Goal: Task Accomplishment & Management: Complete application form

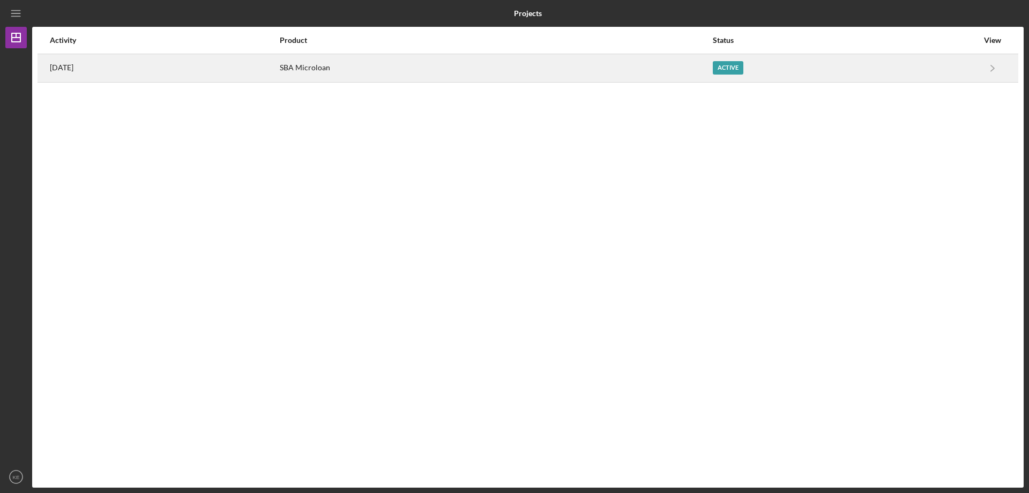
click at [799, 64] on div "Active" at bounding box center [845, 68] width 265 height 27
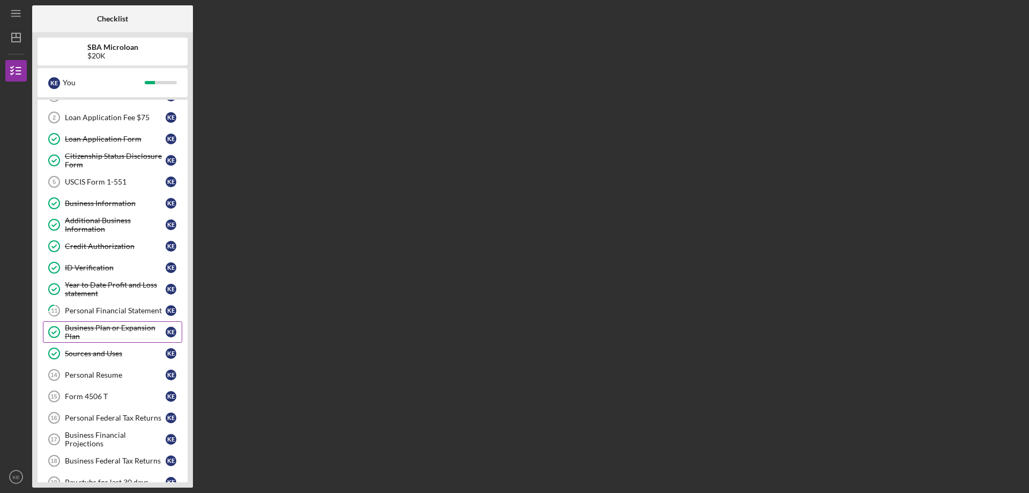
scroll to position [54, 0]
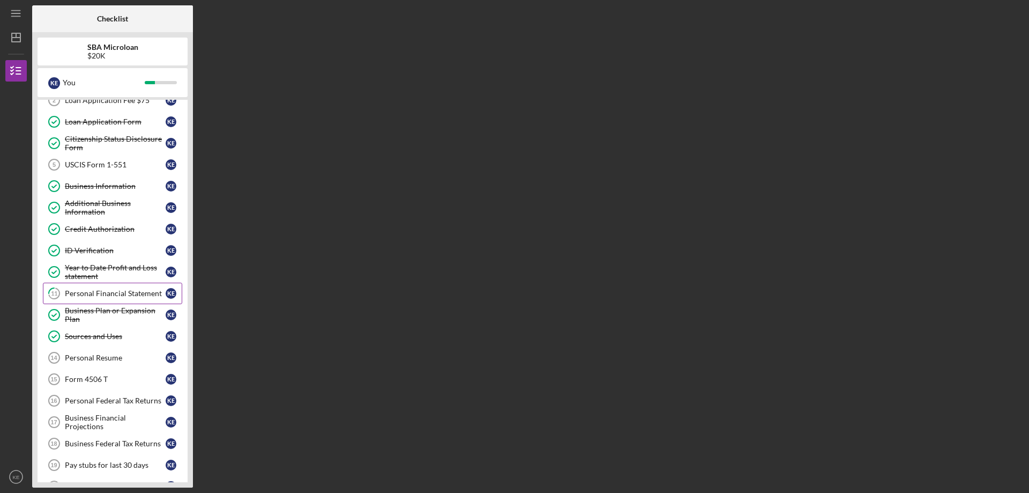
click at [130, 292] on div "Personal Financial Statement" at bounding box center [115, 293] width 101 height 9
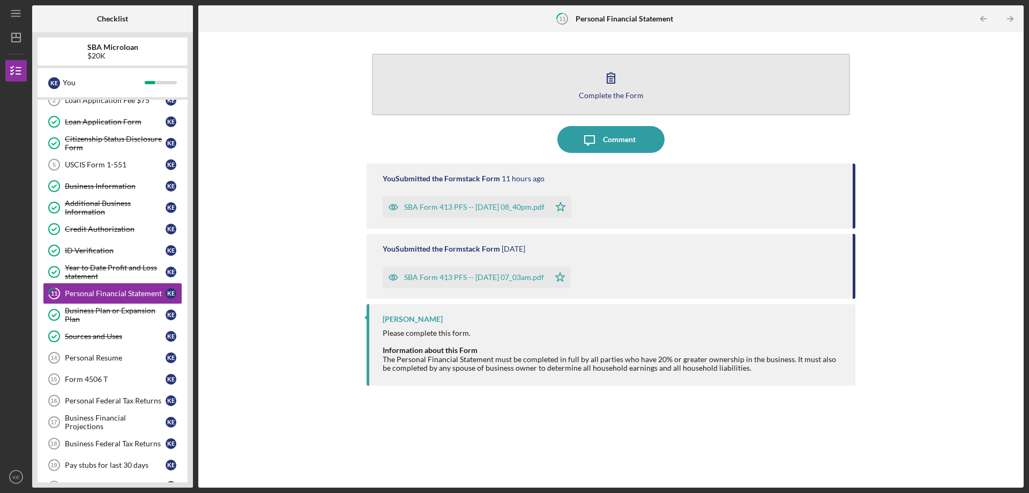
click at [612, 86] on icon "button" at bounding box center [611, 77] width 27 height 27
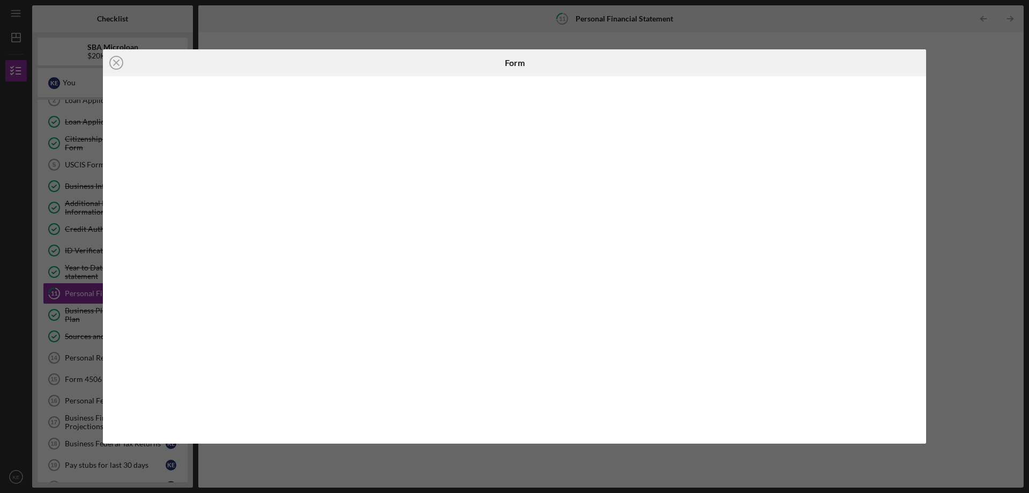
click at [977, 77] on div "Icon/Close Form" at bounding box center [514, 246] width 1029 height 493
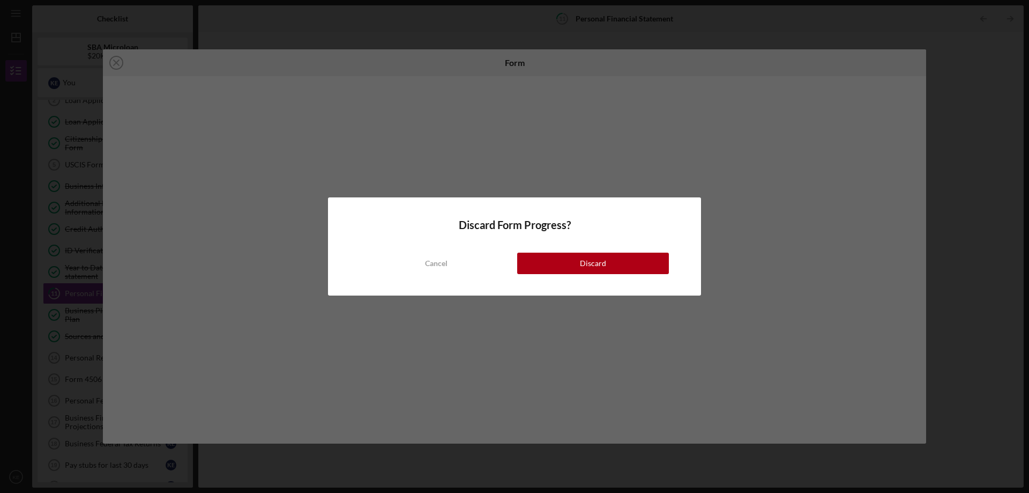
click at [449, 255] on button "Cancel" at bounding box center [436, 262] width 152 height 21
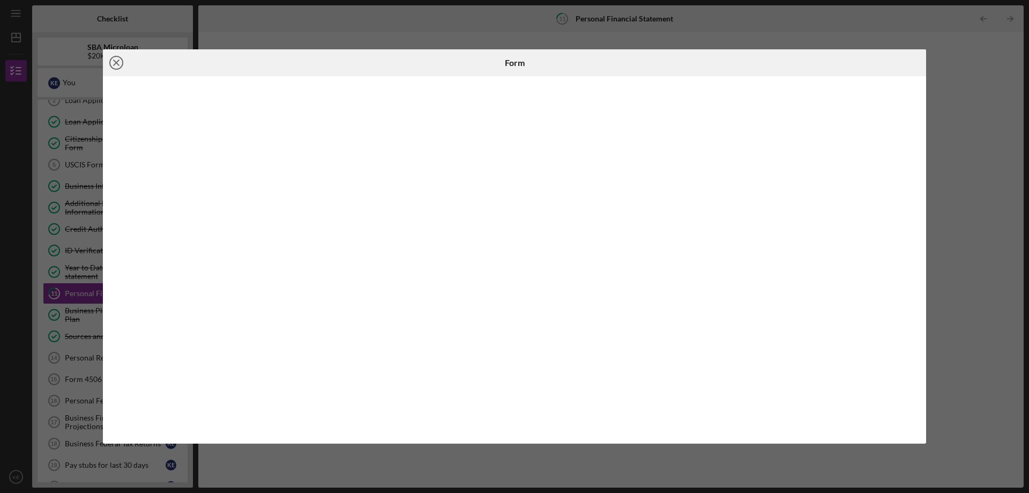
click at [123, 63] on icon "Icon/Close" at bounding box center [116, 62] width 27 height 27
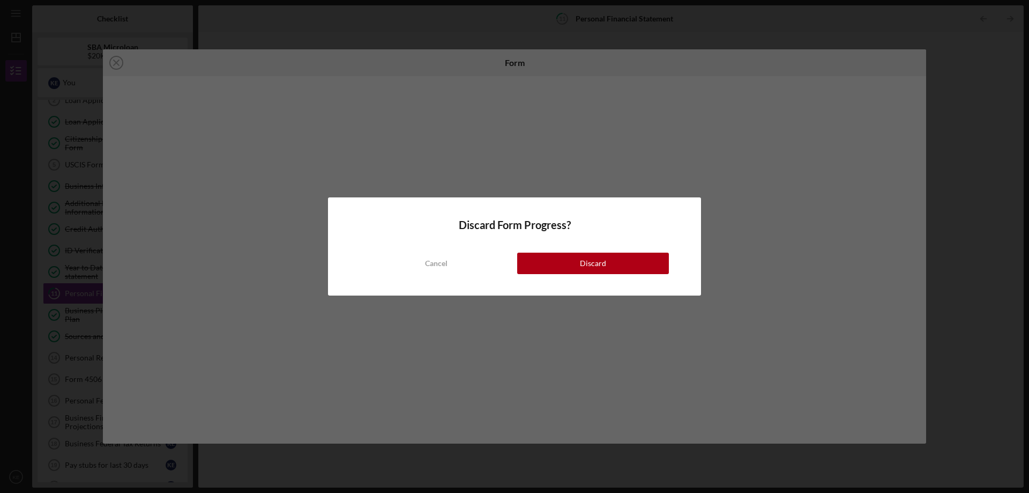
click at [611, 268] on button "Discard" at bounding box center [593, 262] width 152 height 21
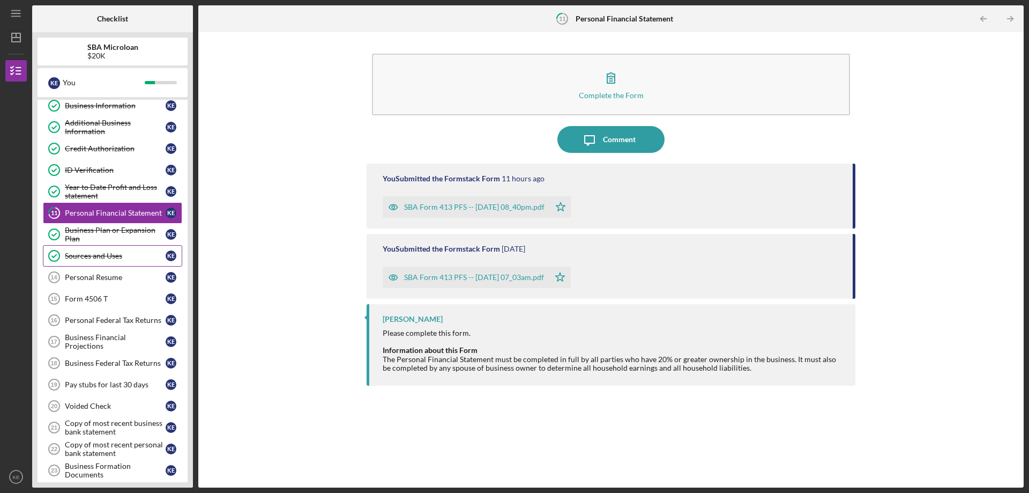
scroll to position [161, 0]
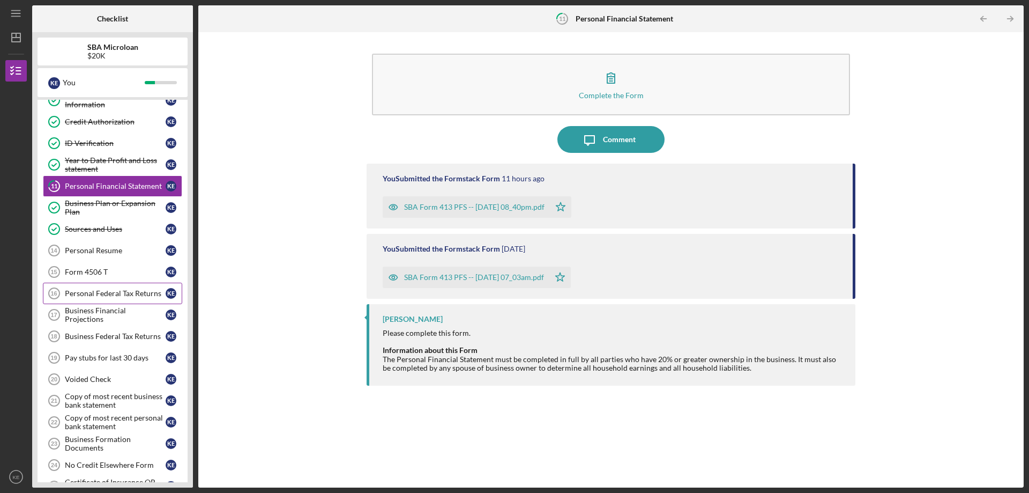
click at [131, 294] on div "Personal Federal Tax Returns" at bounding box center [115, 293] width 101 height 9
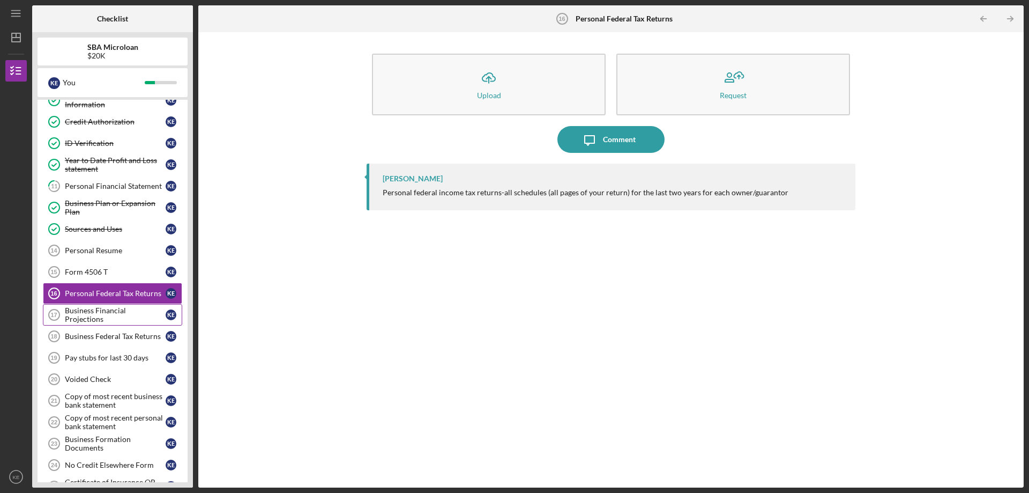
click at [132, 315] on div "Business Financial Projections" at bounding box center [115, 314] width 101 height 17
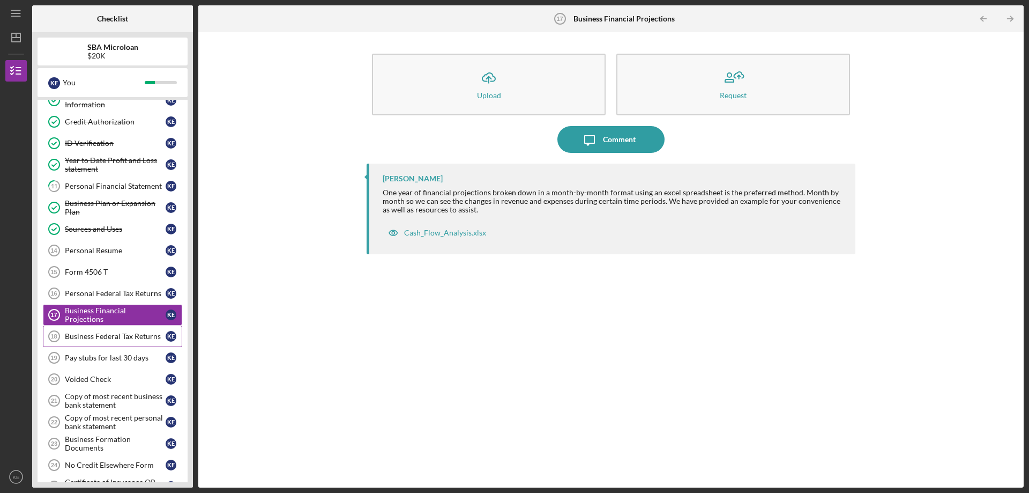
click at [134, 338] on div "Business Federal Tax Returns" at bounding box center [115, 336] width 101 height 9
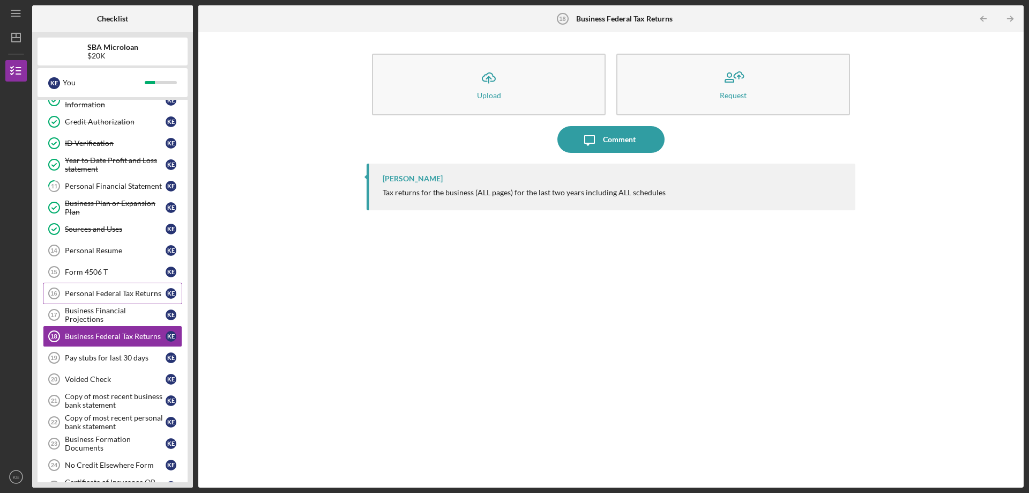
click at [130, 295] on div "Personal Federal Tax Returns" at bounding box center [115, 293] width 101 height 9
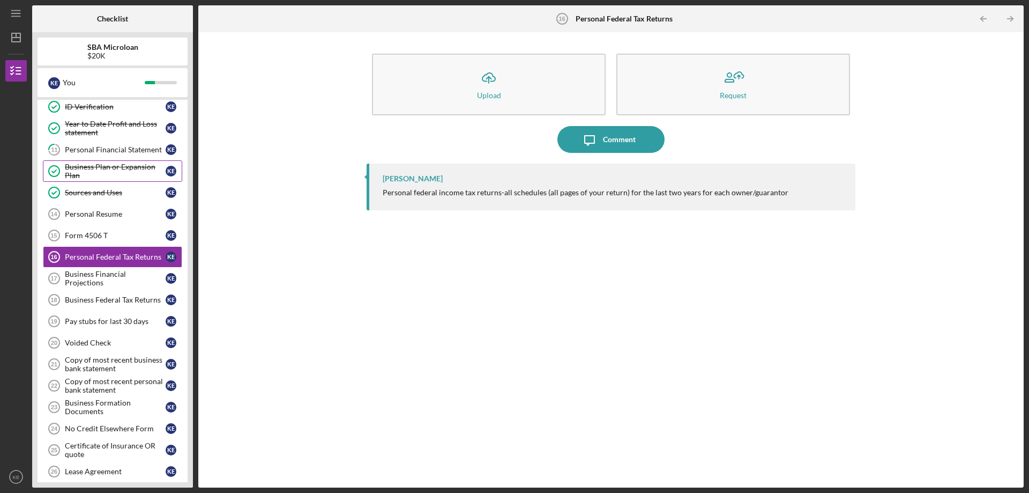
scroll to position [254, 0]
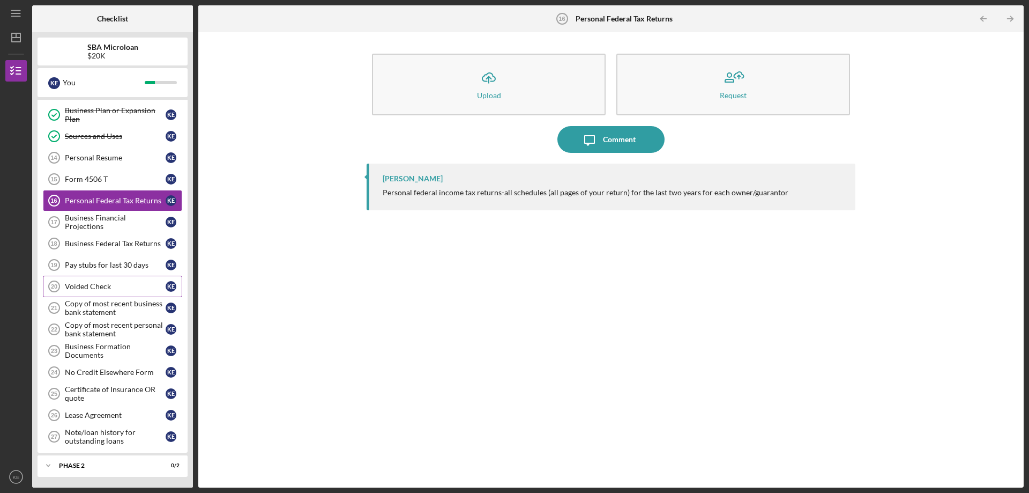
click at [129, 285] on div "Voided Check" at bounding box center [115, 286] width 101 height 9
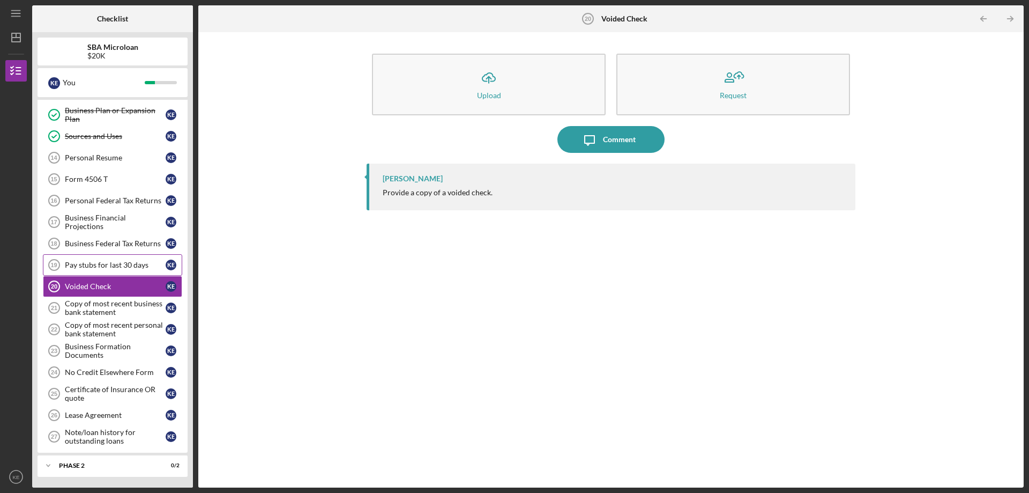
click at [119, 267] on div "Pay stubs for last 30 days" at bounding box center [115, 265] width 101 height 9
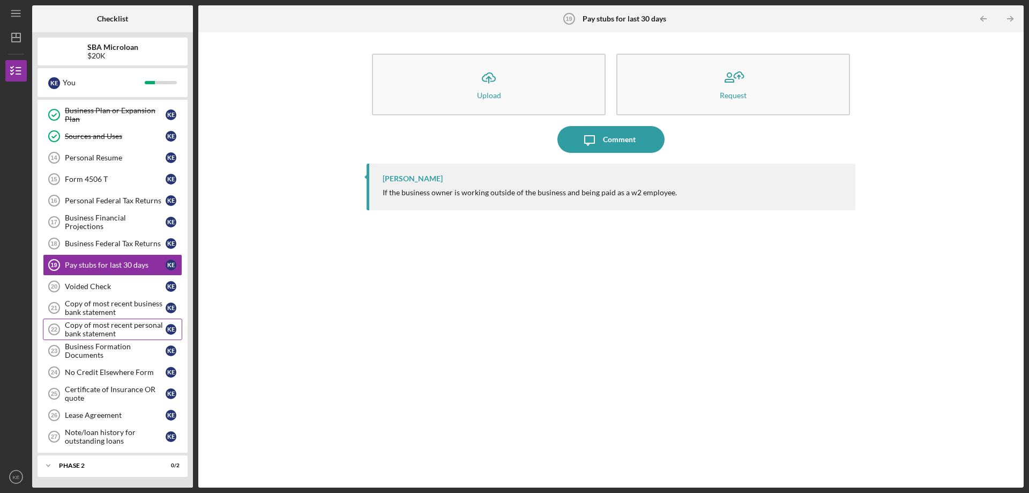
click at [129, 333] on div "Copy of most recent personal bank statement" at bounding box center [115, 329] width 101 height 17
